Goal: Check status

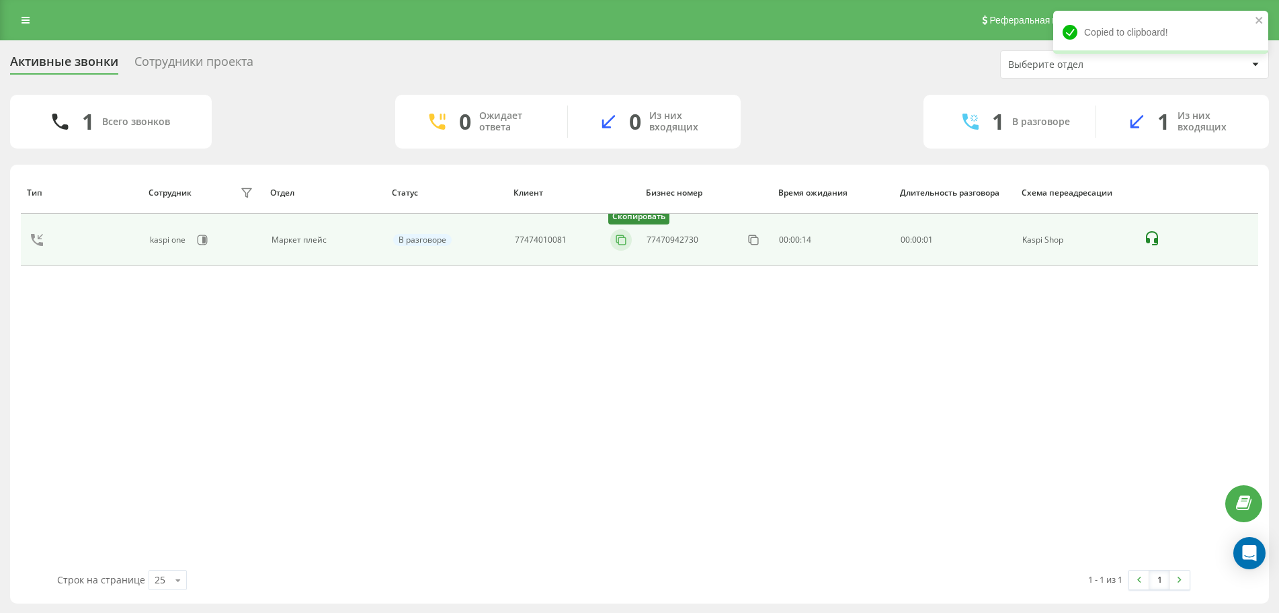
click at [613, 243] on button at bounding box center [621, 240] width 22 height 15
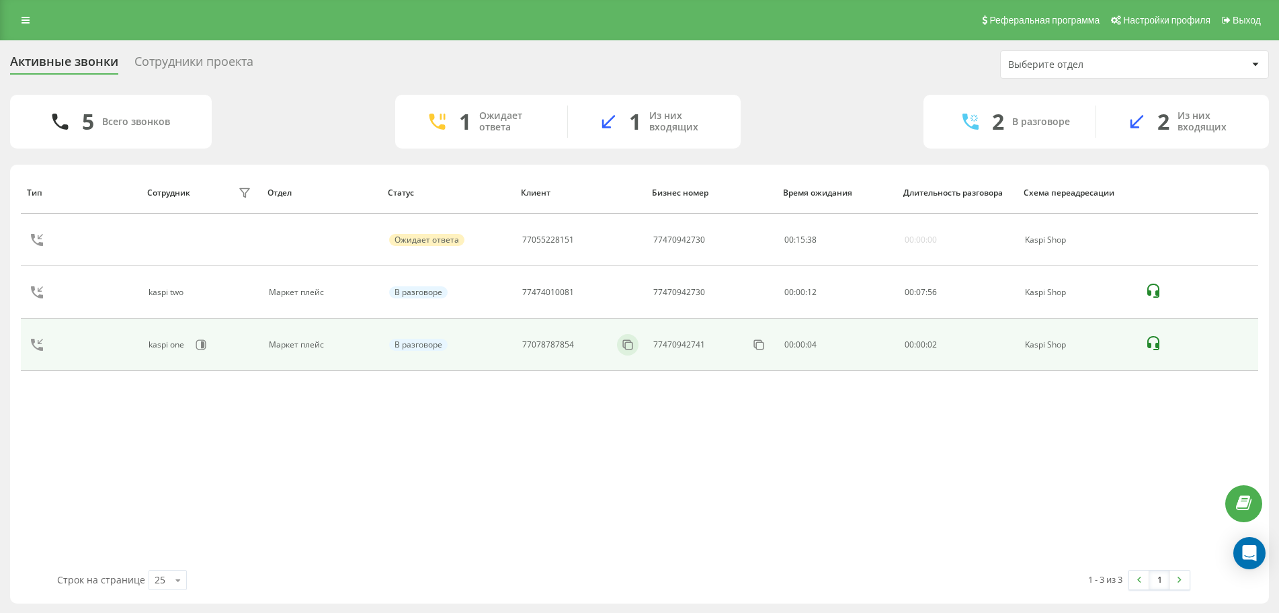
click at [631, 352] on div at bounding box center [628, 345] width 22 height 22
click at [622, 346] on icon at bounding box center [627, 344] width 13 height 13
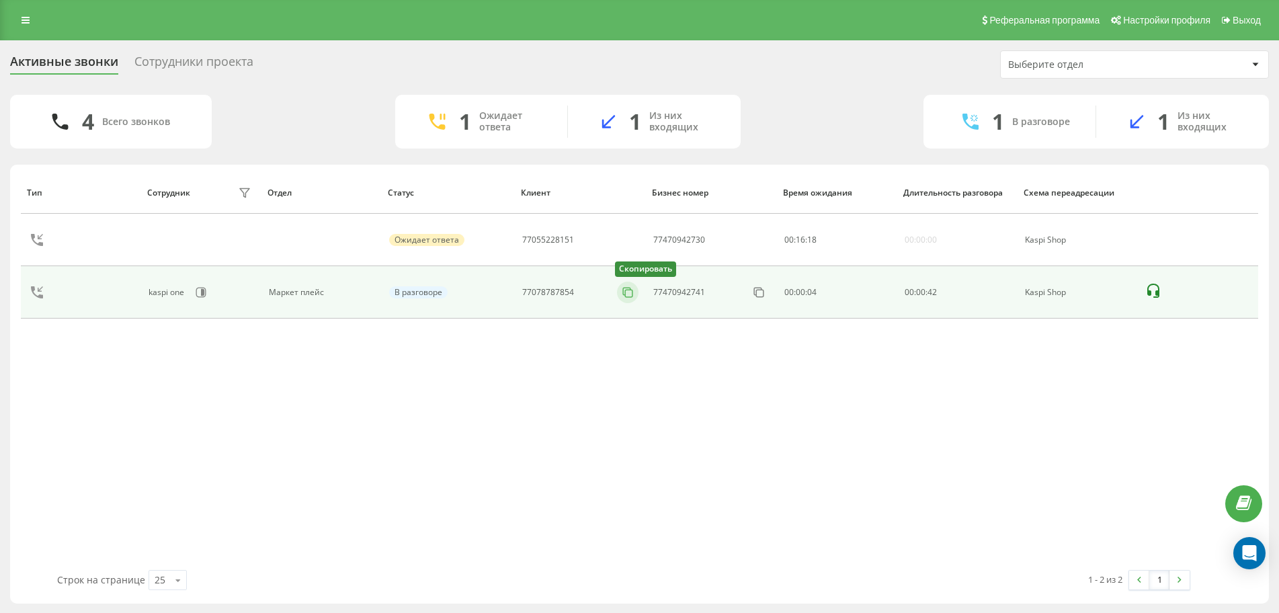
click at [627, 296] on icon at bounding box center [627, 292] width 13 height 13
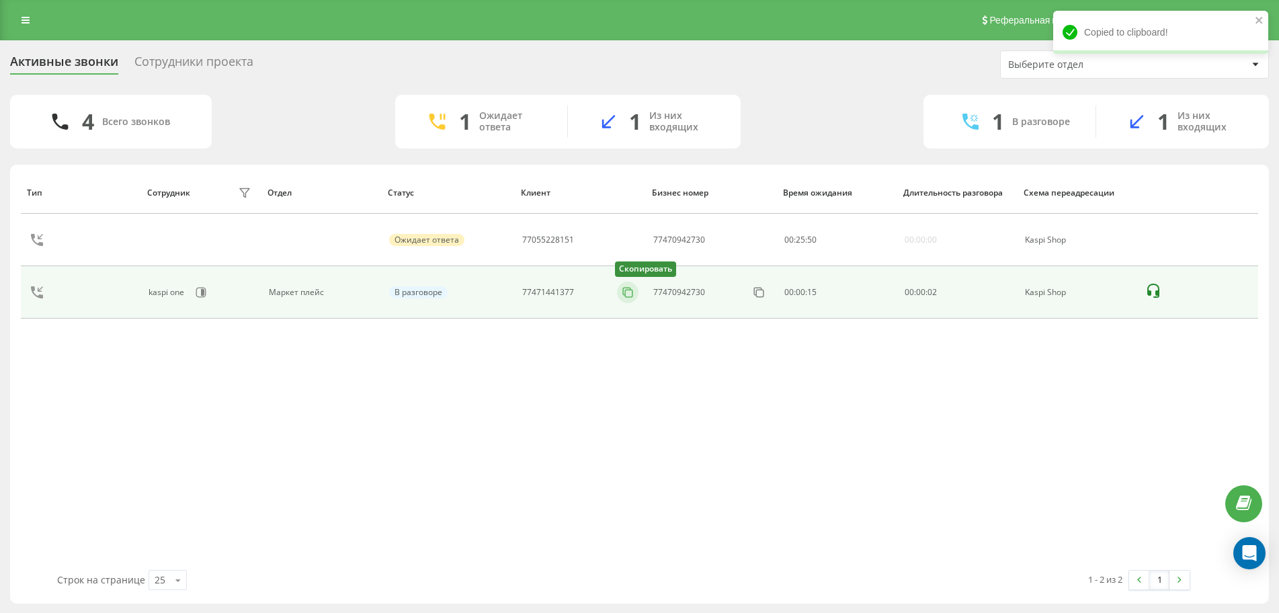
click at [629, 287] on icon at bounding box center [627, 292] width 13 height 13
click at [626, 296] on icon at bounding box center [627, 292] width 13 height 13
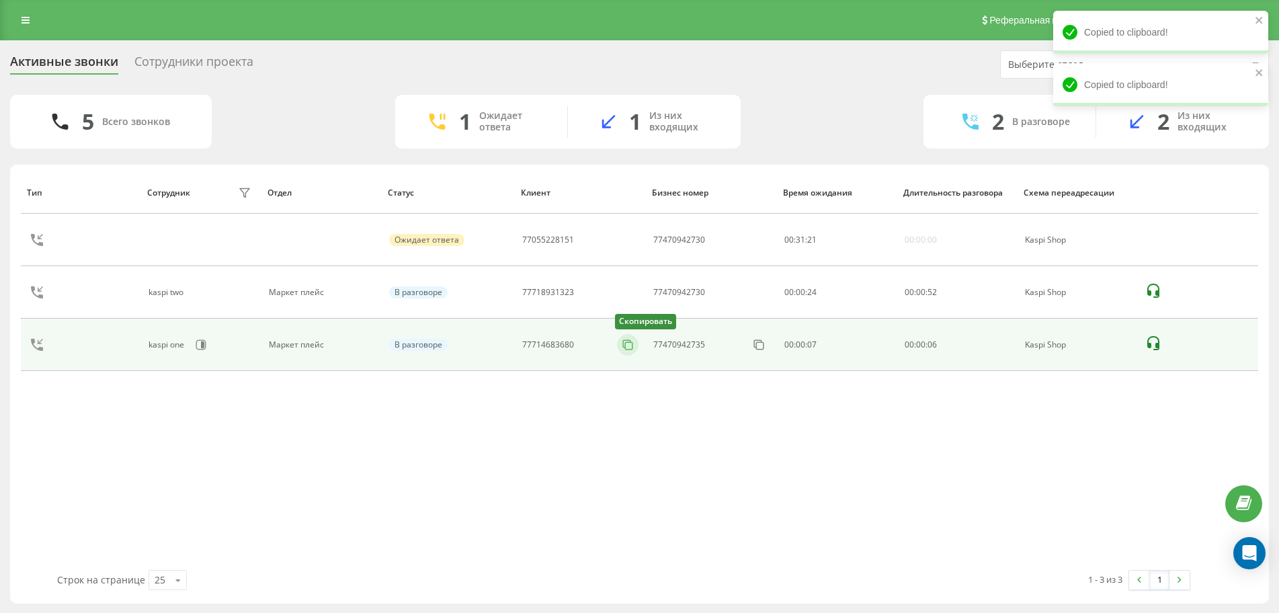
click at [636, 347] on button at bounding box center [628, 344] width 22 height 15
click at [626, 342] on rect at bounding box center [628, 345] width 7 height 7
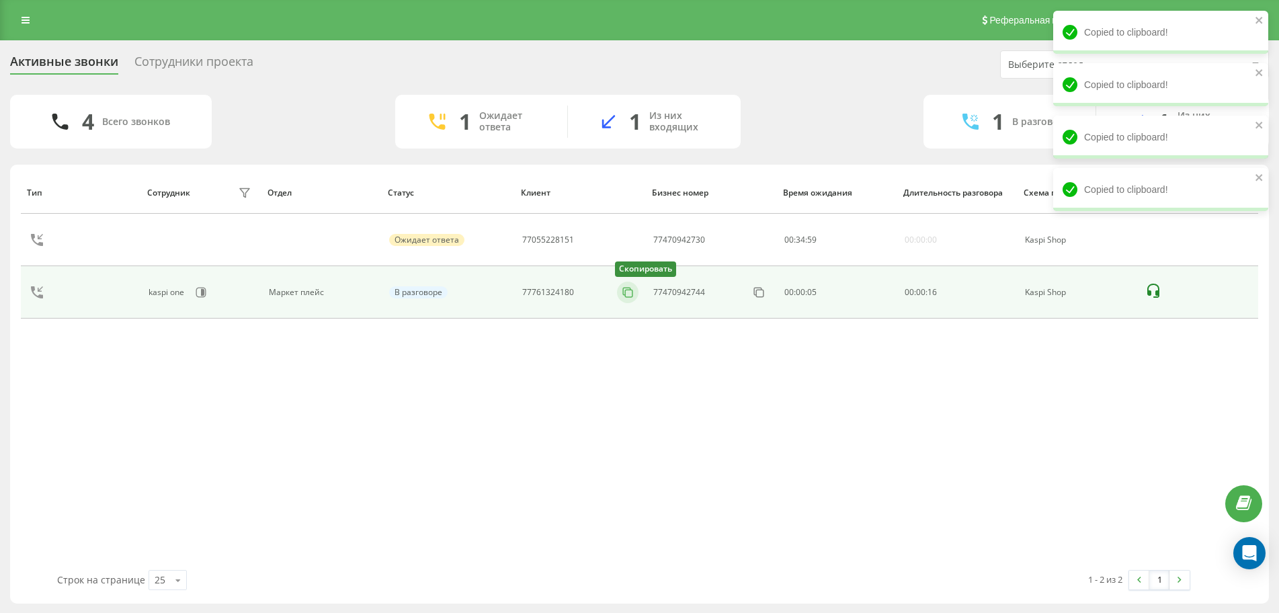
click at [628, 290] on icon at bounding box center [627, 292] width 13 height 13
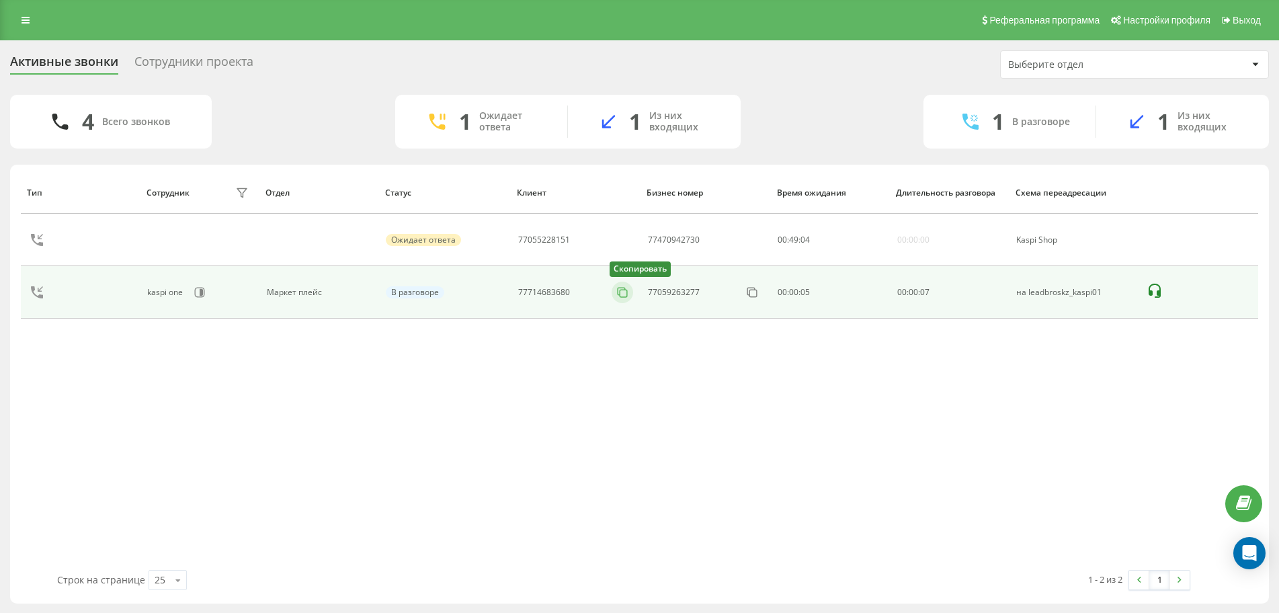
click at [617, 299] on button at bounding box center [623, 292] width 22 height 15
